Goal: Use online tool/utility

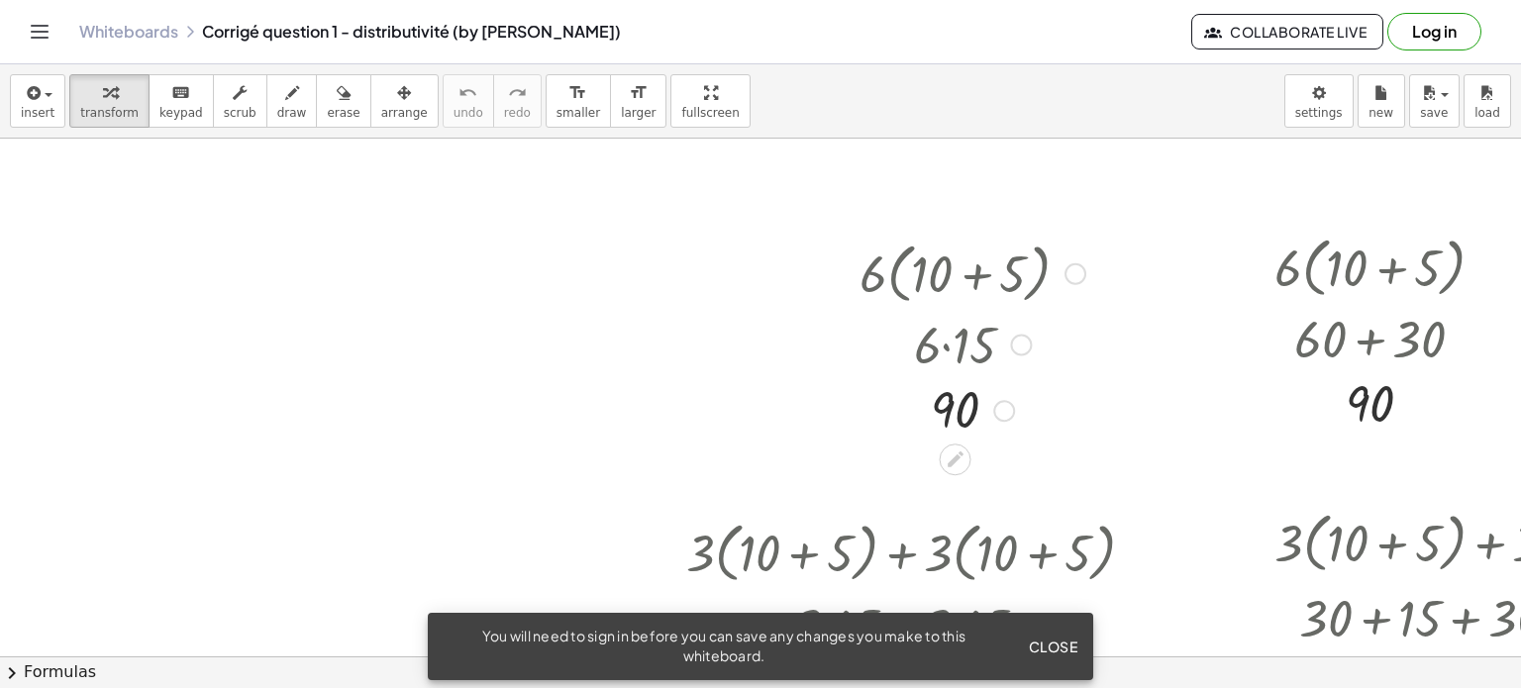
drag, startPoint x: 1195, startPoint y: 392, endPoint x: 1067, endPoint y: 358, distance: 133.1
click at [1048, 644] on span "Close" at bounding box center [1053, 647] width 50 height 18
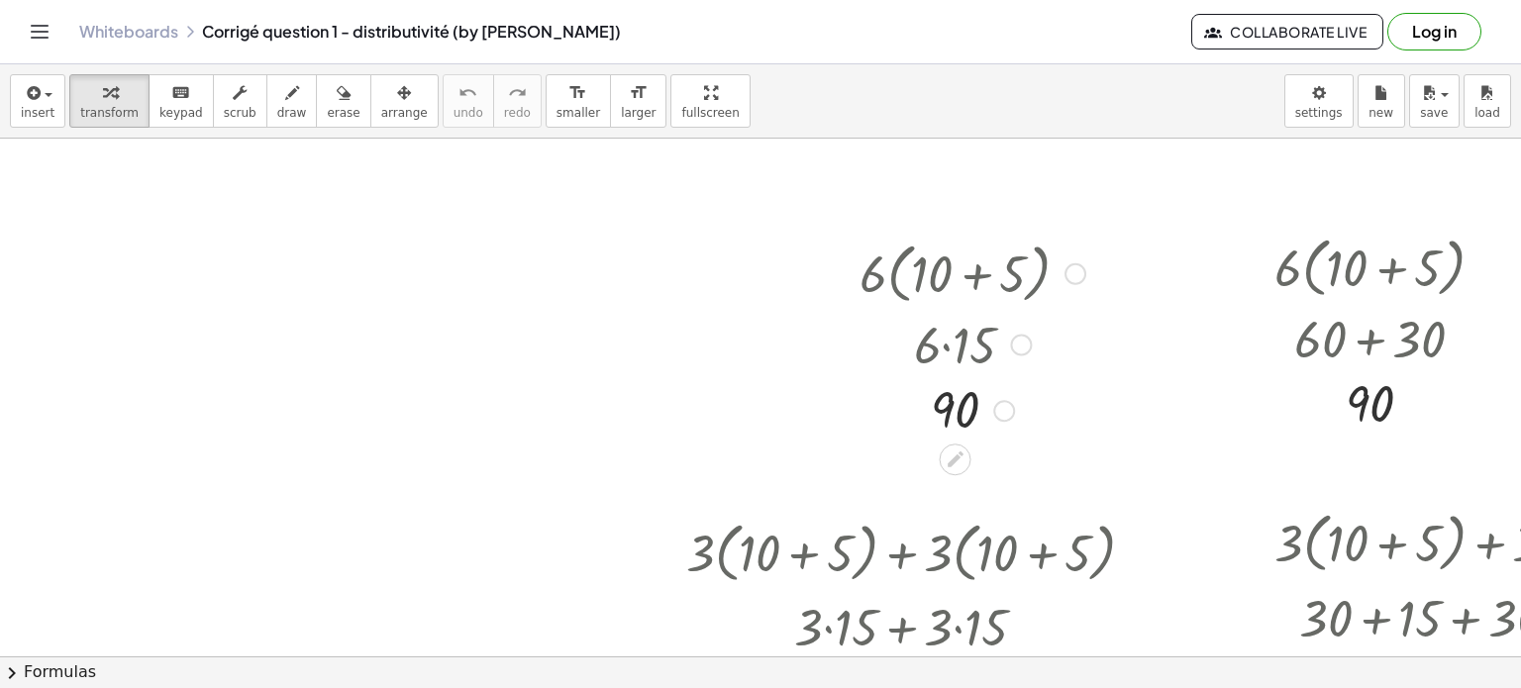
drag, startPoint x: 1027, startPoint y: 365, endPoint x: 931, endPoint y: 310, distance: 110.9
click at [931, 310] on div at bounding box center [973, 342] width 246 height 67
click at [557, 109] on span "smaller" at bounding box center [579, 113] width 44 height 14
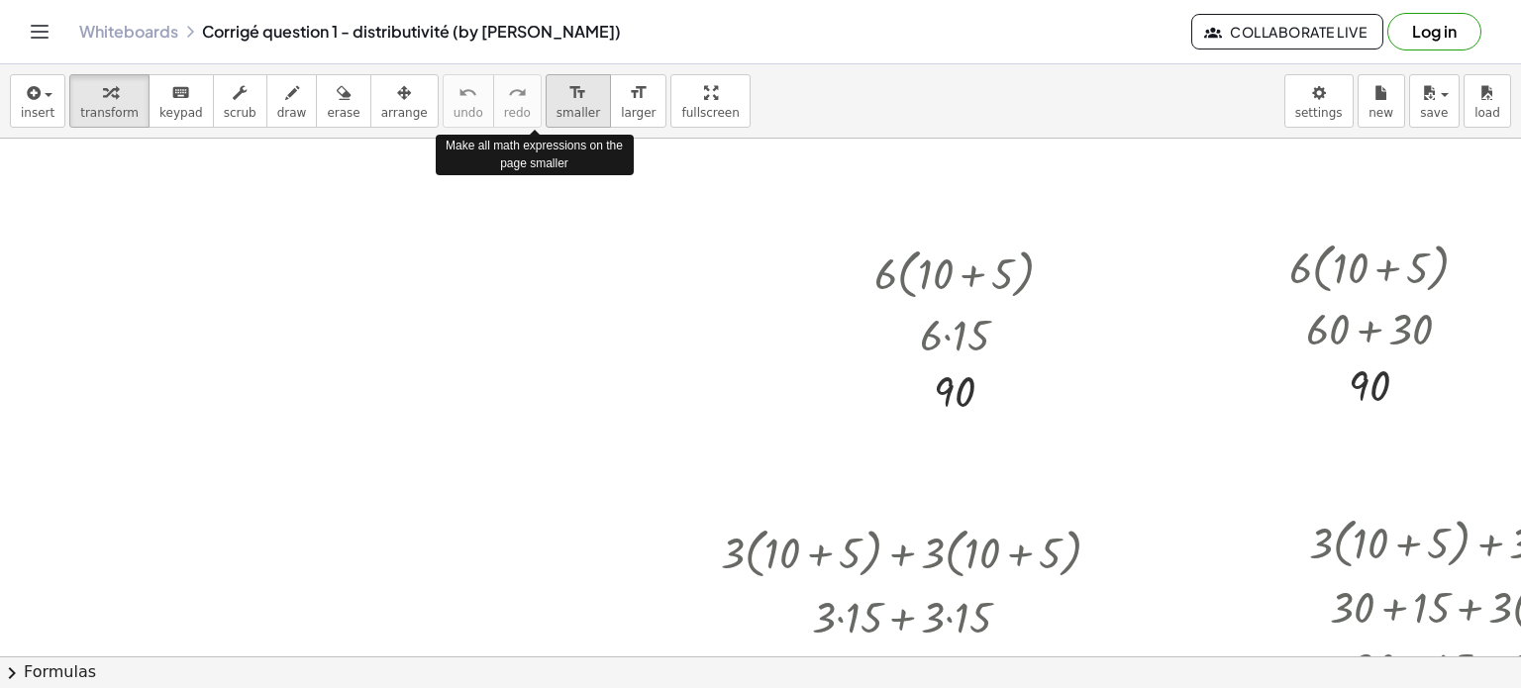
click at [557, 109] on span "smaller" at bounding box center [579, 113] width 44 height 14
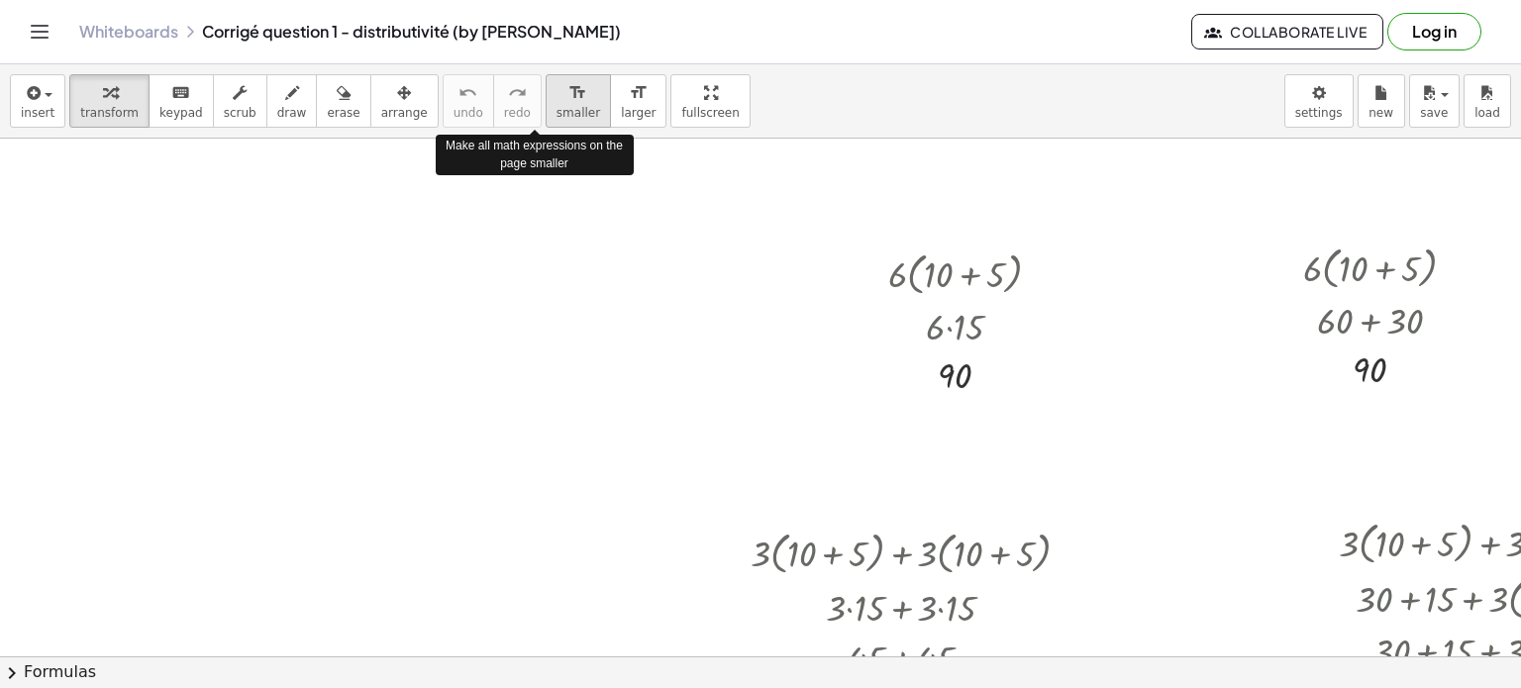
click at [557, 109] on span "smaller" at bounding box center [579, 113] width 44 height 14
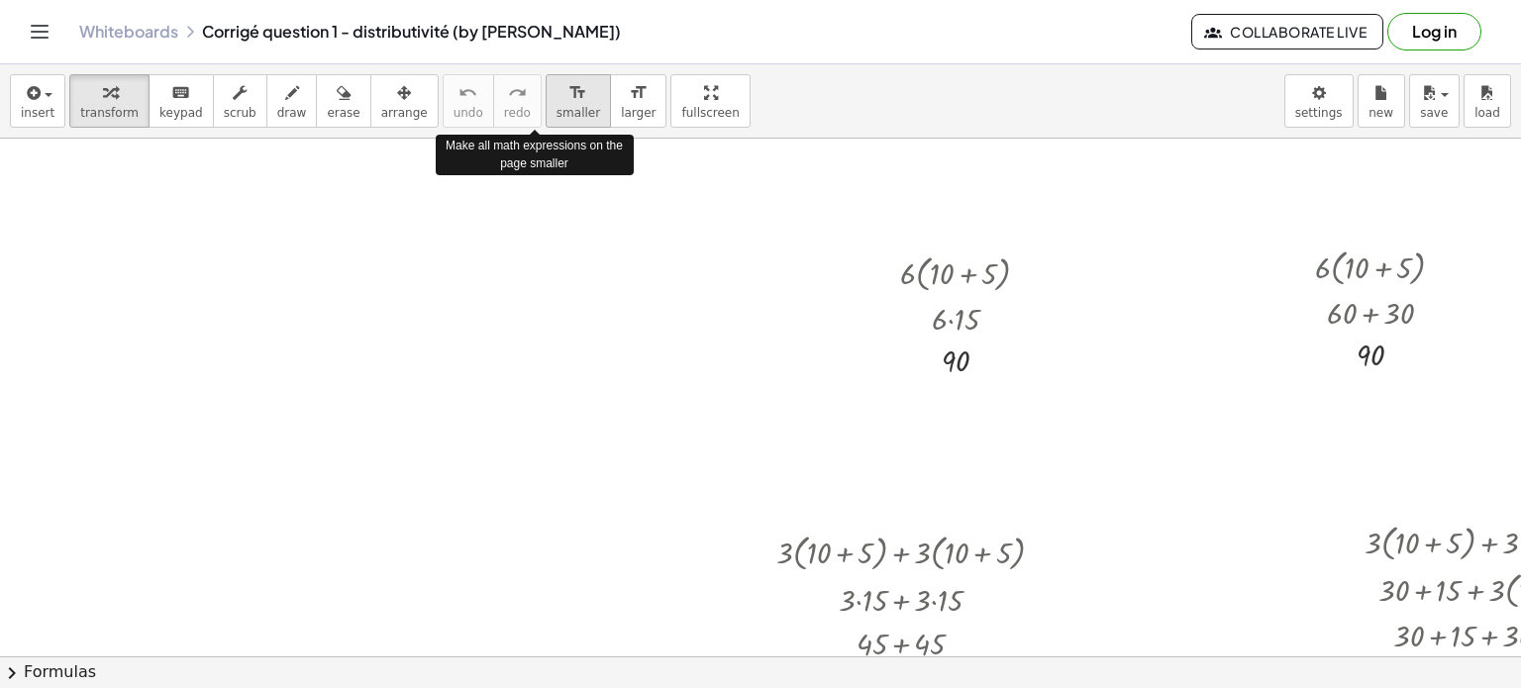
click at [557, 109] on span "smaller" at bounding box center [579, 113] width 44 height 14
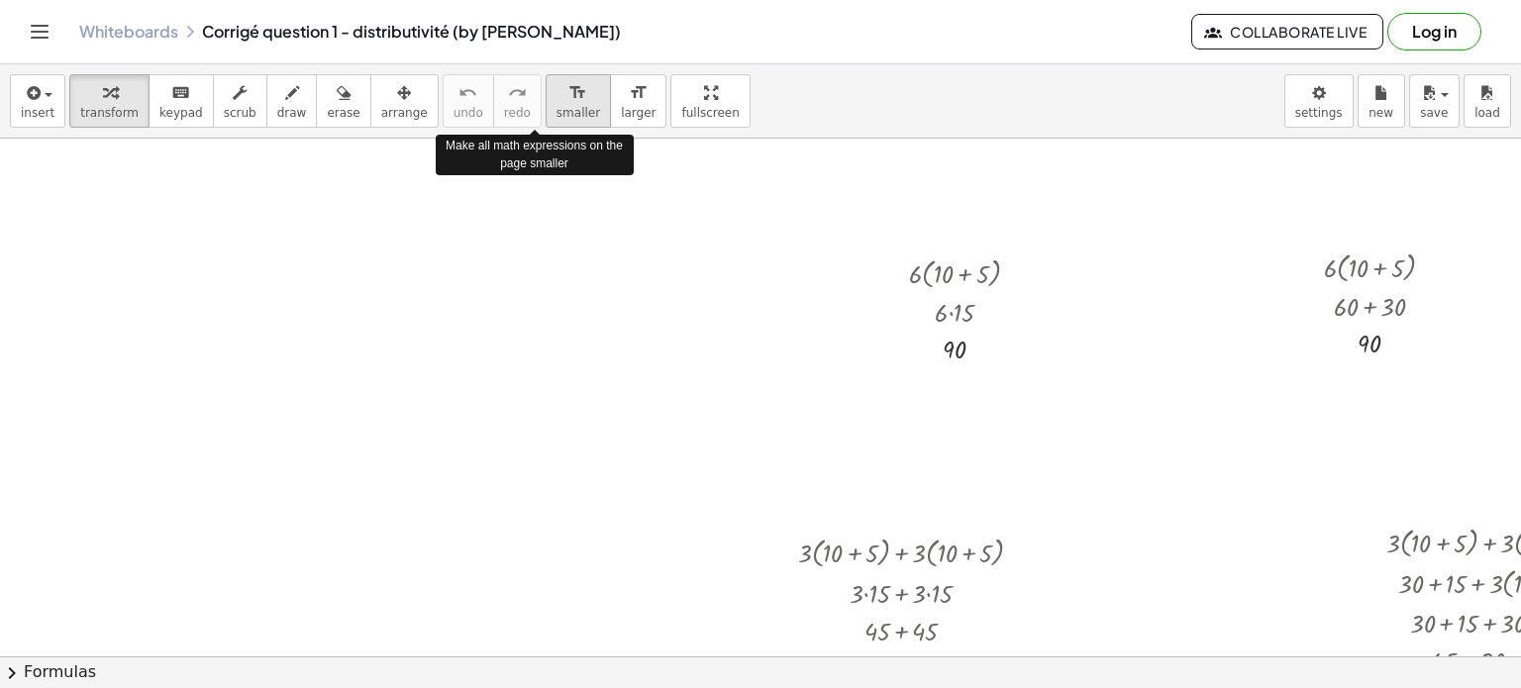
click at [557, 109] on span "smaller" at bounding box center [579, 113] width 44 height 14
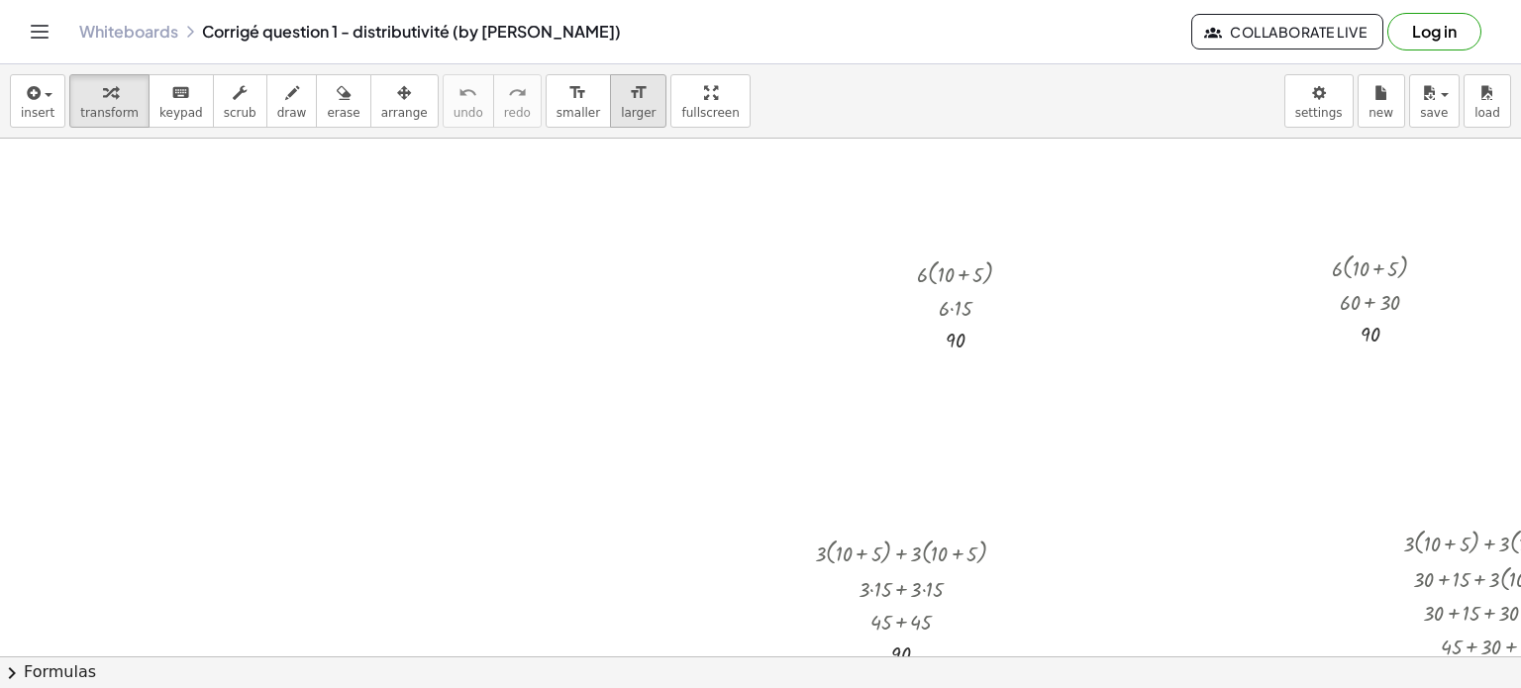
click at [629, 88] on icon "format_size" at bounding box center [638, 93] width 19 height 24
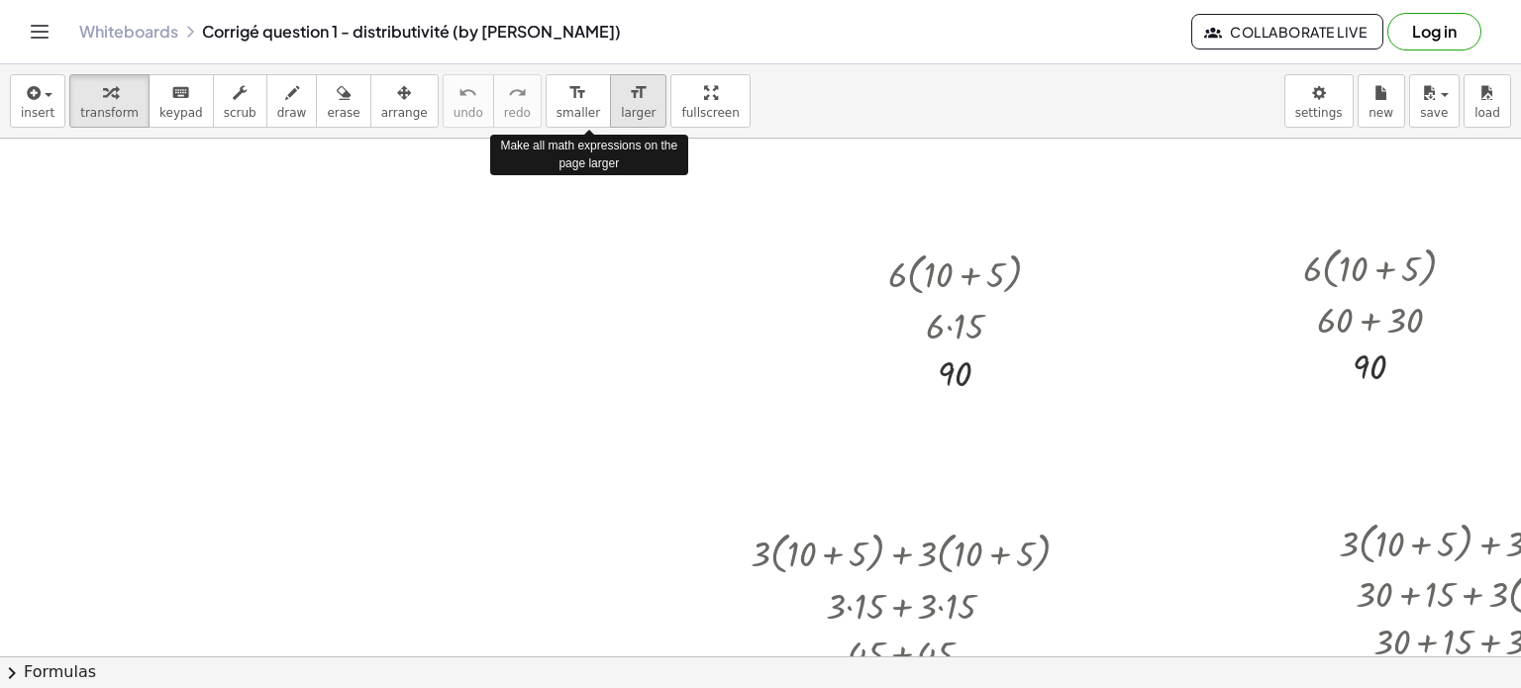
click at [629, 88] on icon "format_size" at bounding box center [638, 93] width 19 height 24
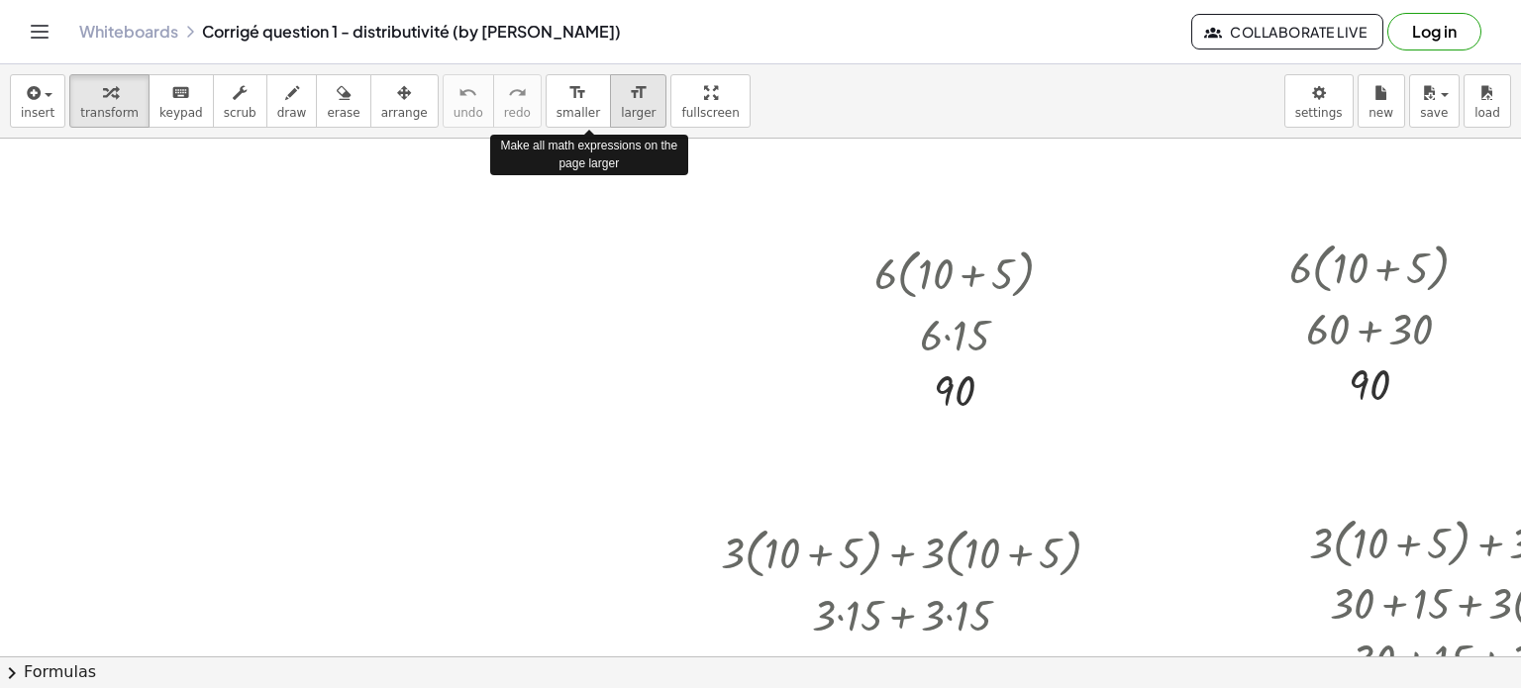
click at [629, 88] on icon "format_size" at bounding box center [638, 93] width 19 height 24
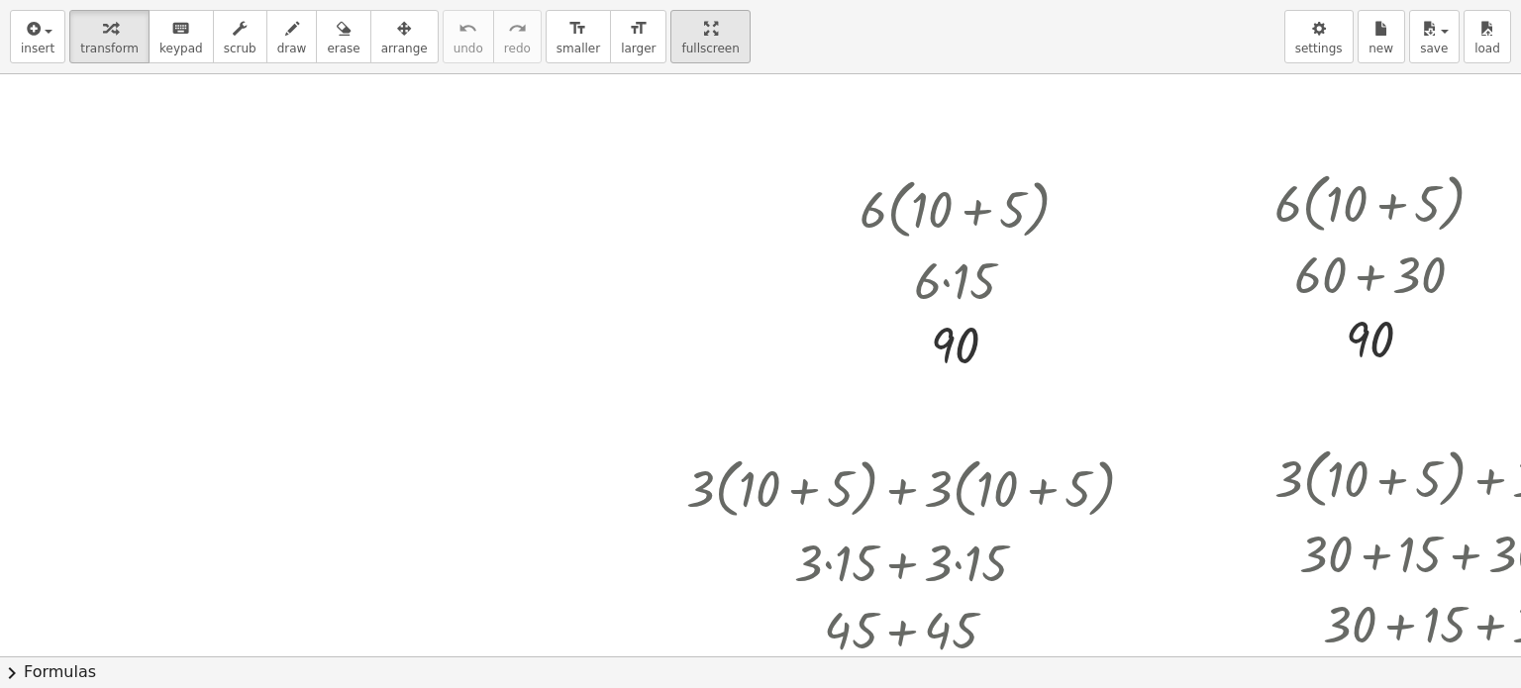
click at [671, 218] on div "insert select one: Math Expression Function Text Youtube Video Graphing Geometr…" at bounding box center [760, 344] width 1521 height 688
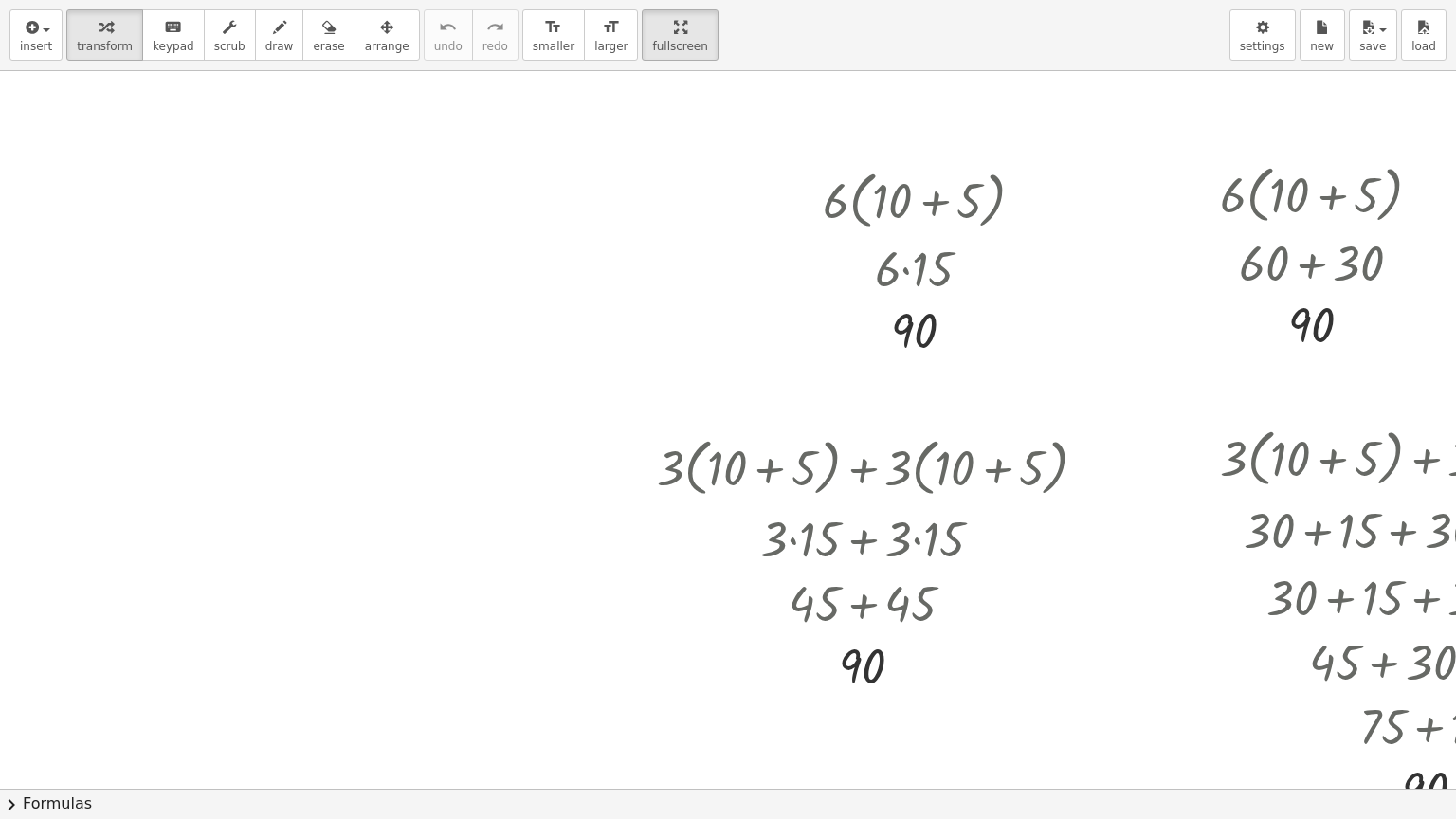
drag, startPoint x: 1143, startPoint y: 788, endPoint x: 1272, endPoint y: 786, distance: 129.0
click at [1272, 657] on div "insert select one: Math Expression Function Text Youtube Video Graphing Geometr…" at bounding box center [728, 410] width 1456 height 819
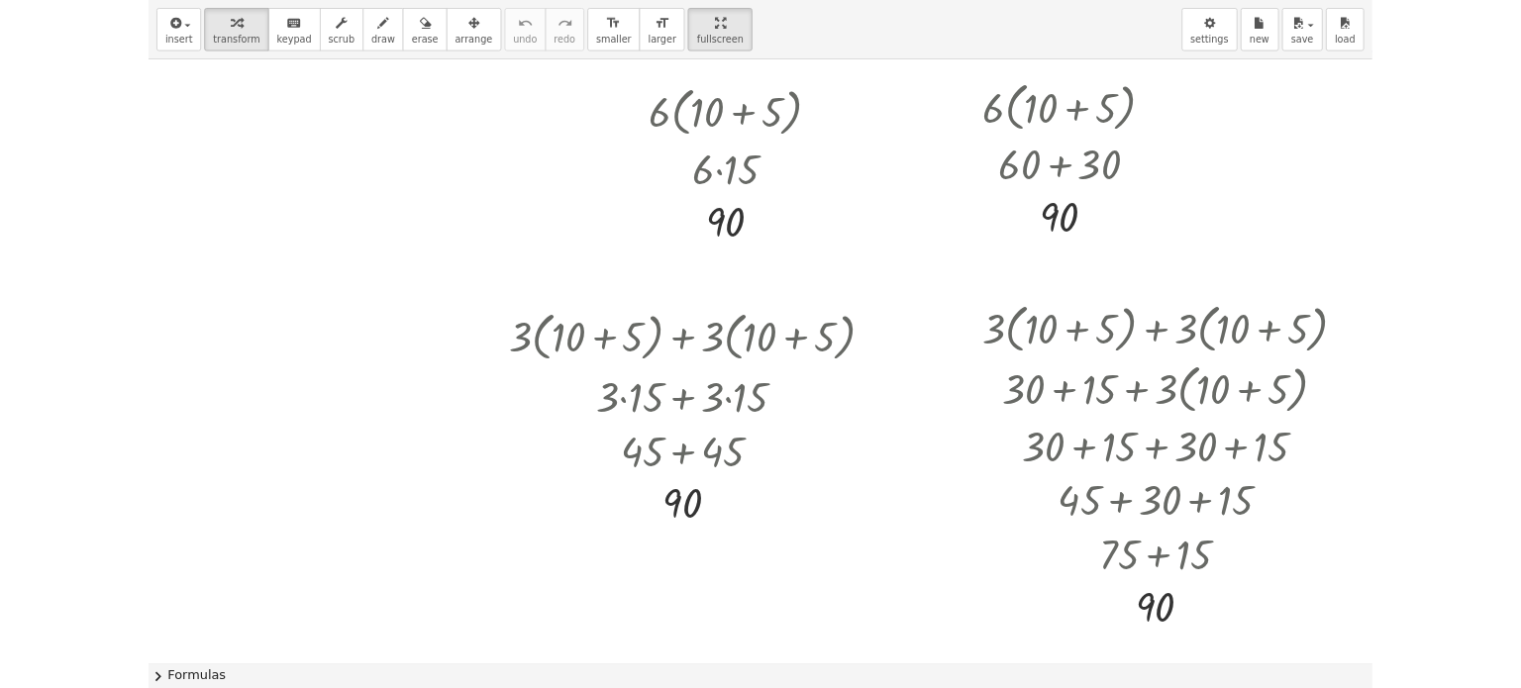
scroll to position [0, 238]
